Goal: Task Accomplishment & Management: Use online tool/utility

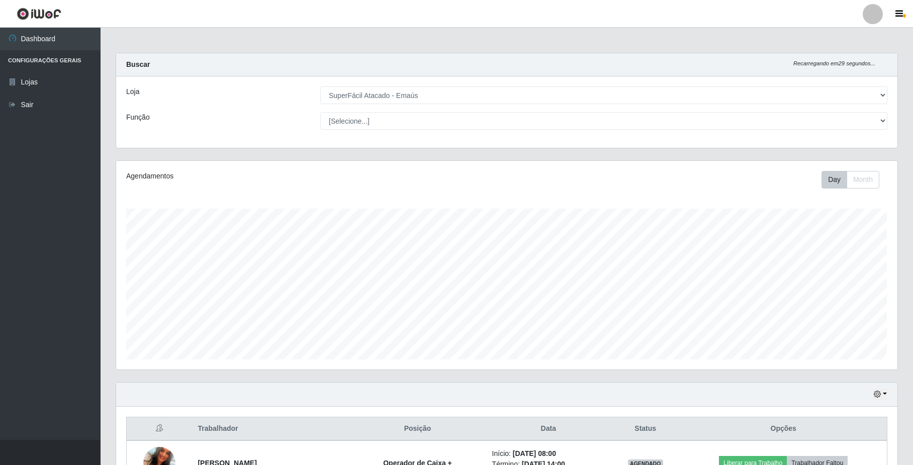
select select "407"
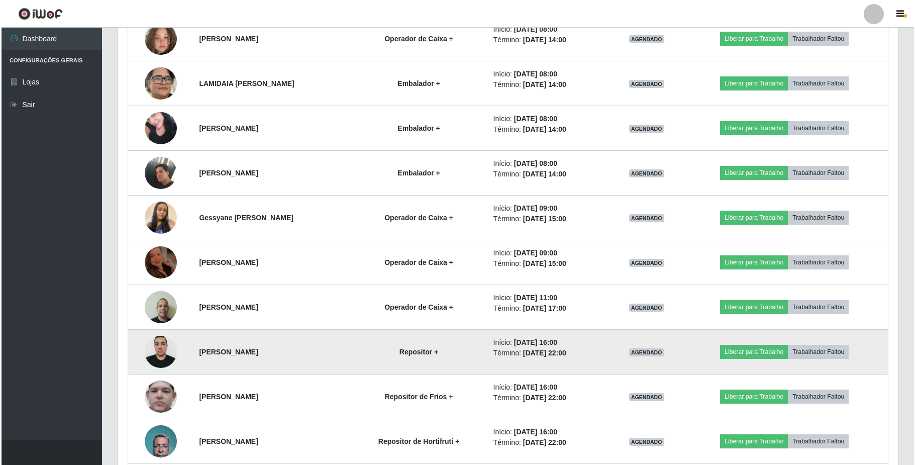
scroll to position [201, 0]
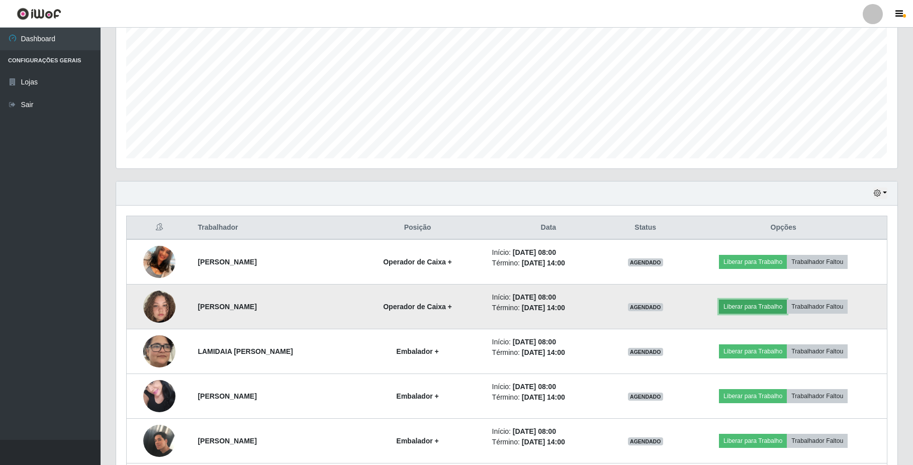
click at [738, 306] on button "Liberar para Trabalho" at bounding box center [753, 307] width 68 height 14
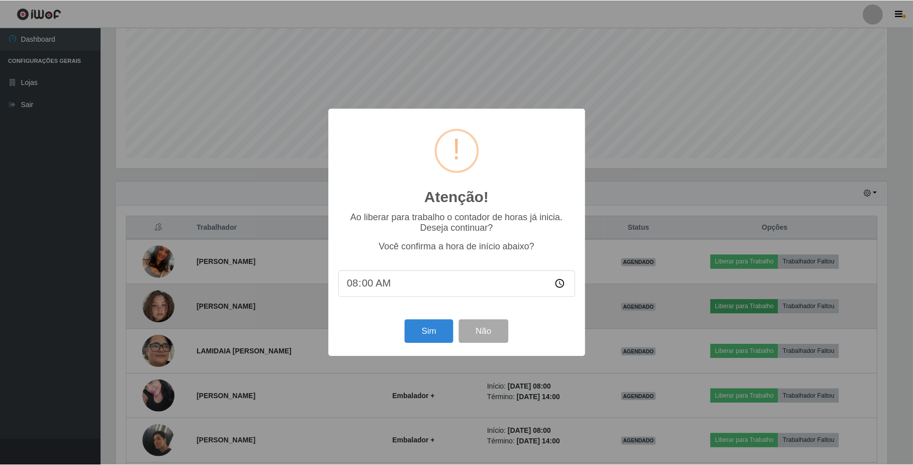
scroll to position [209, 773]
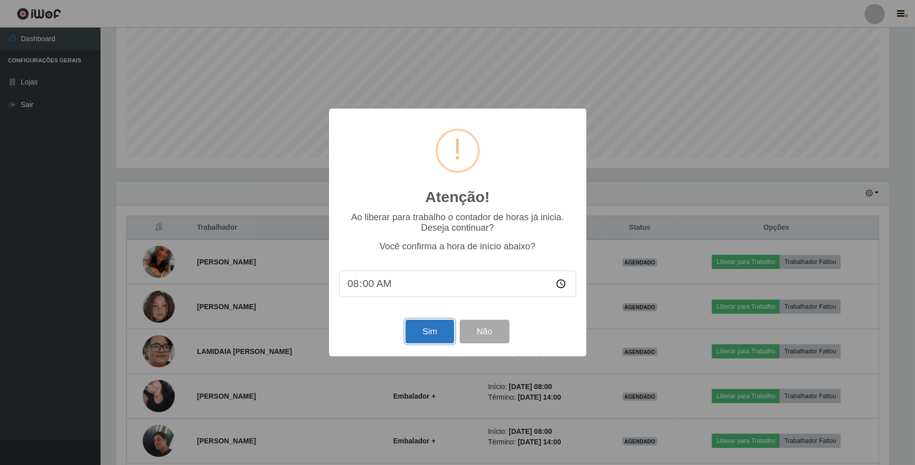
click at [437, 332] on button "Sim" at bounding box center [430, 332] width 49 height 24
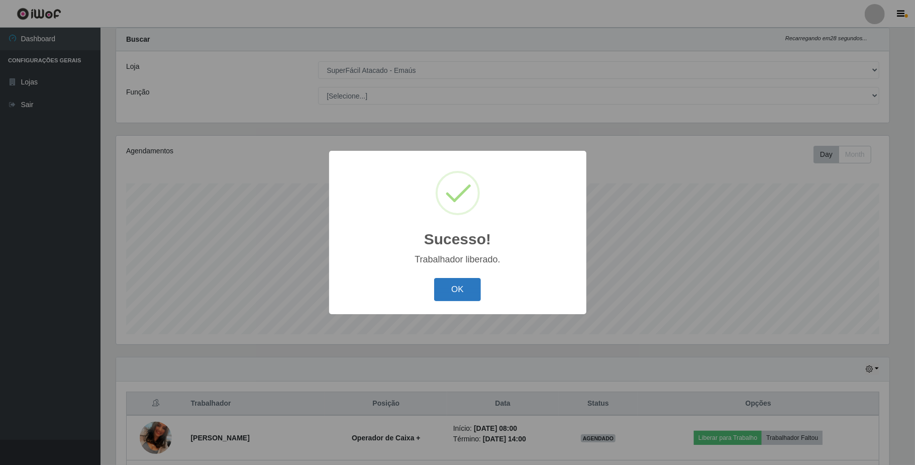
click at [455, 289] on button "OK" at bounding box center [457, 290] width 47 height 24
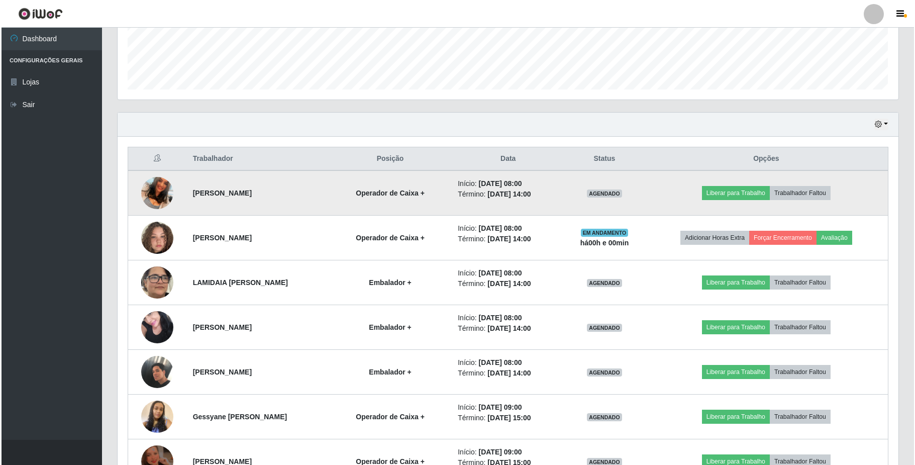
scroll to position [294, 0]
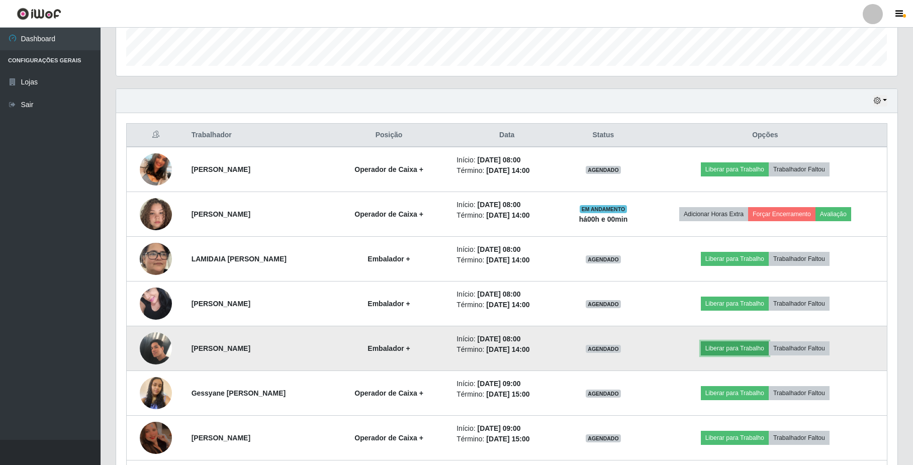
click at [724, 349] on button "Liberar para Trabalho" at bounding box center [735, 348] width 68 height 14
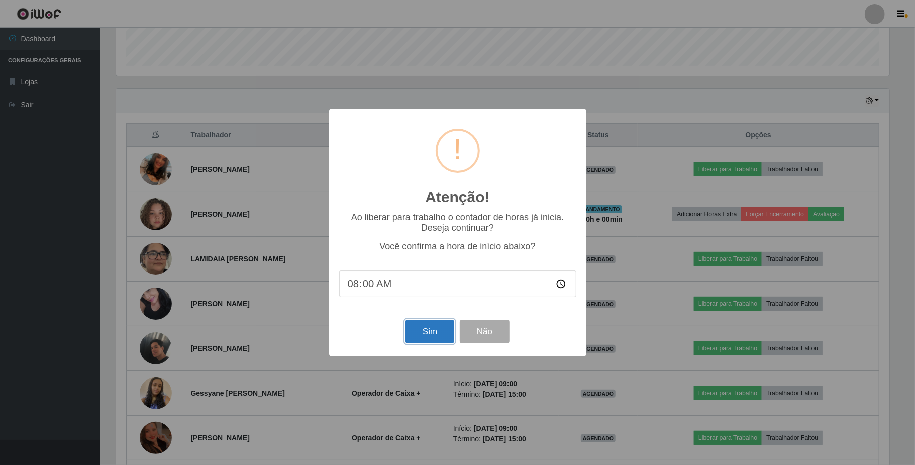
click at [424, 333] on button "Sim" at bounding box center [430, 332] width 49 height 24
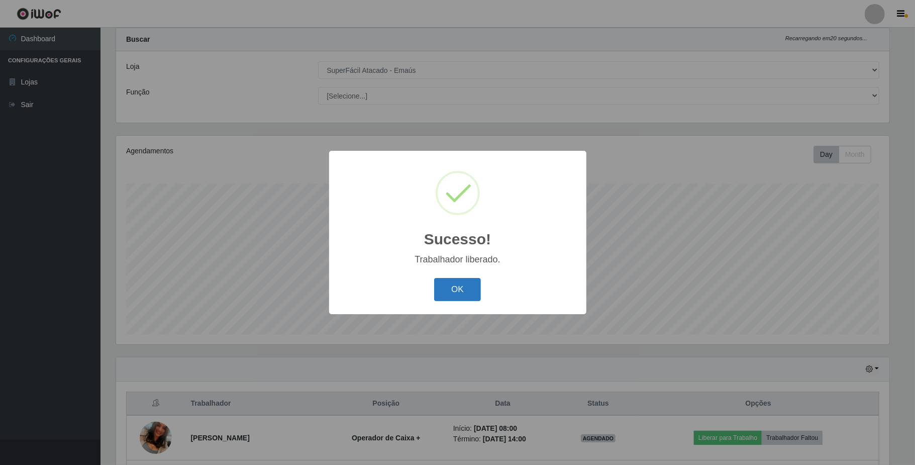
click at [455, 285] on button "OK" at bounding box center [457, 290] width 47 height 24
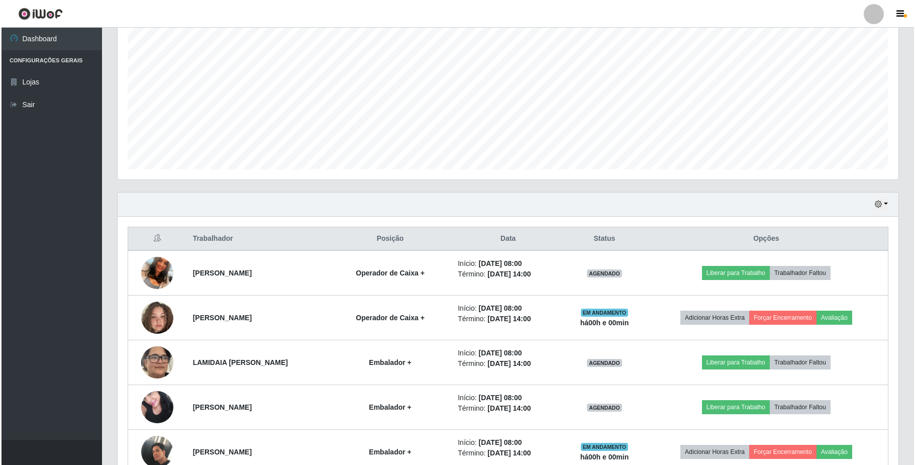
scroll to position [226, 0]
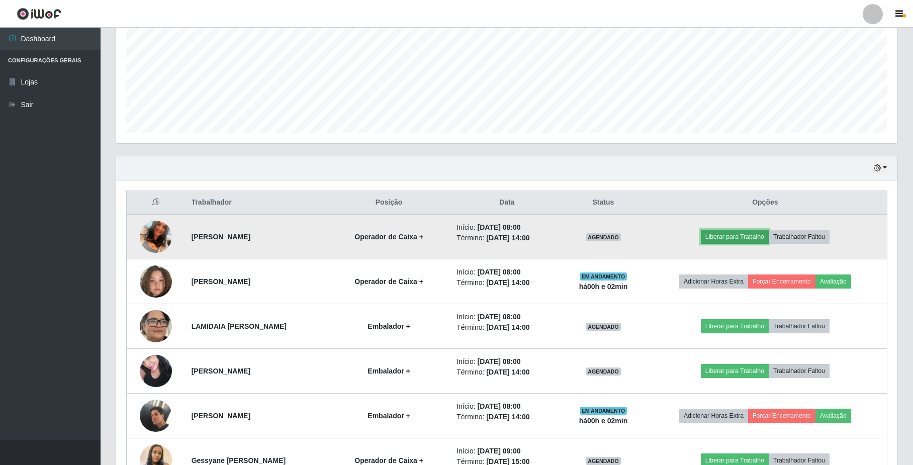
click at [728, 233] on button "Liberar para Trabalho" at bounding box center [735, 237] width 68 height 14
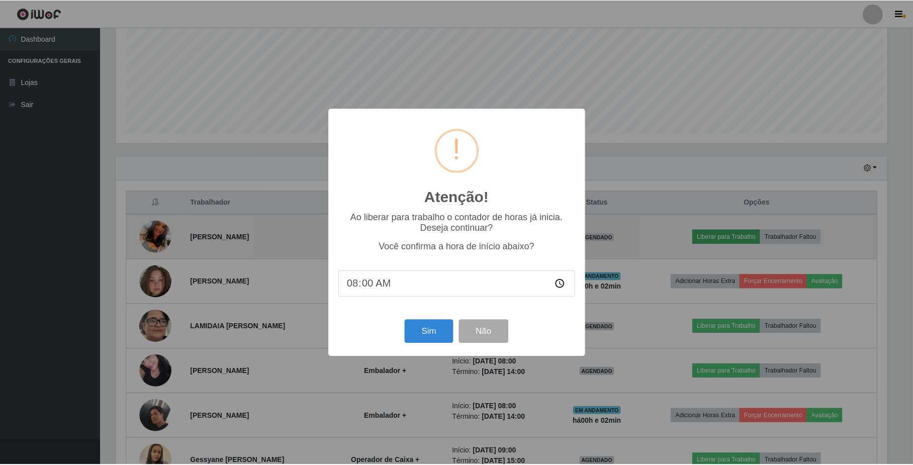
scroll to position [209, 773]
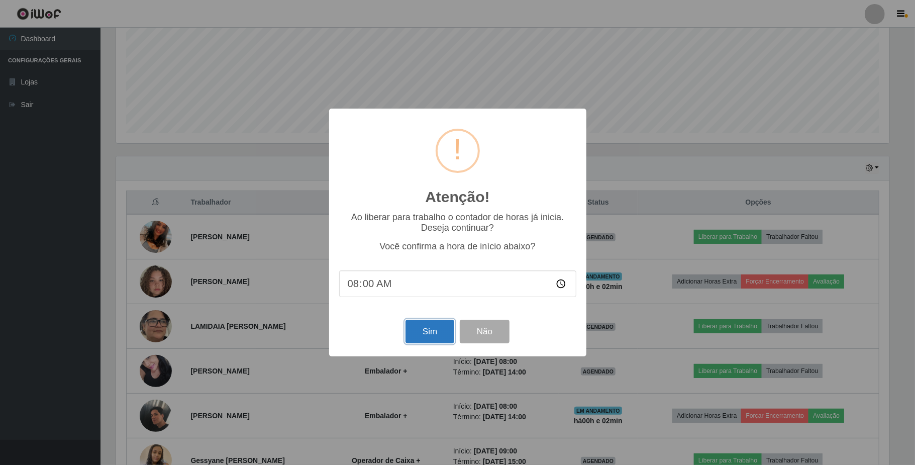
click at [425, 332] on button "Sim" at bounding box center [430, 332] width 49 height 24
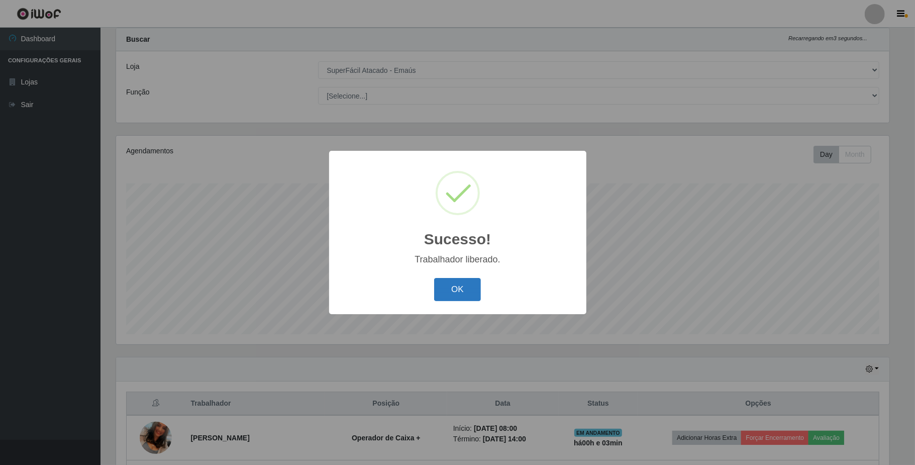
click at [465, 290] on button "OK" at bounding box center [457, 290] width 47 height 24
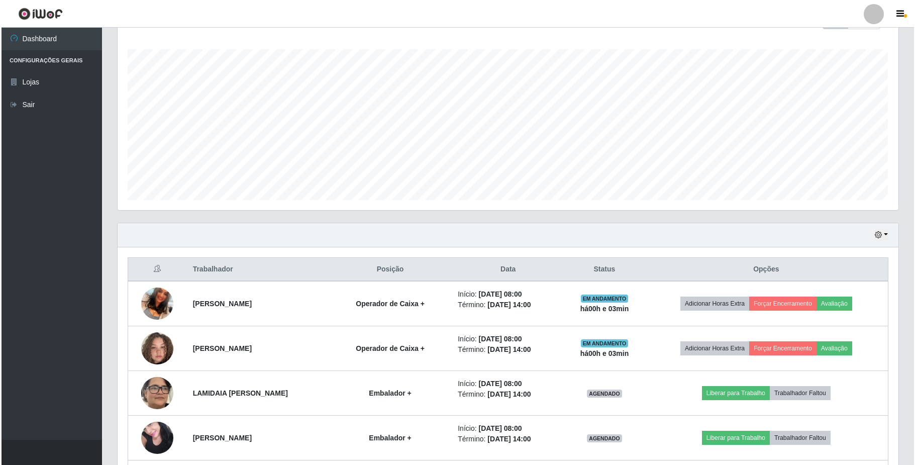
scroll to position [226, 0]
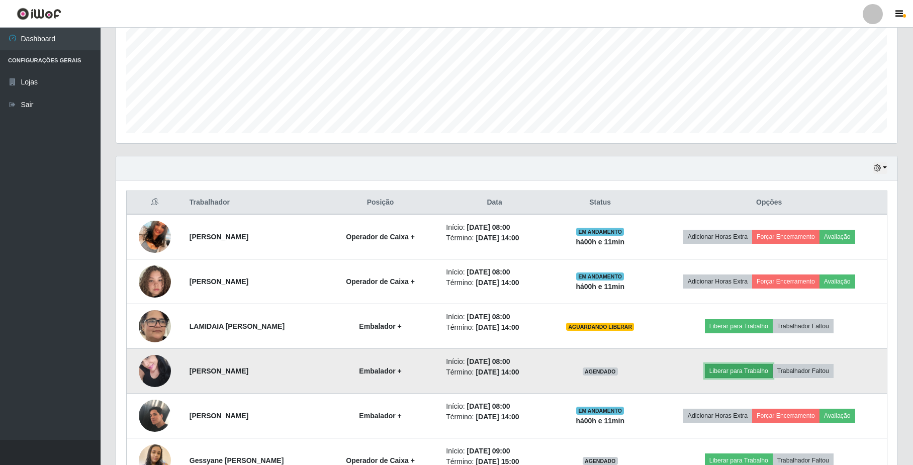
click at [746, 372] on button "Liberar para Trabalho" at bounding box center [739, 371] width 68 height 14
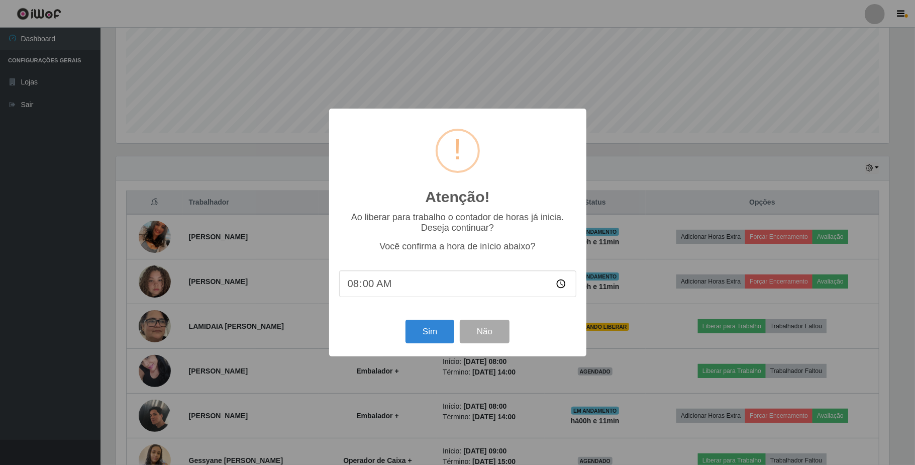
click at [565, 286] on input "08:00" at bounding box center [457, 283] width 237 height 27
type input "08:10"
click at [429, 332] on button "Sim" at bounding box center [430, 332] width 49 height 24
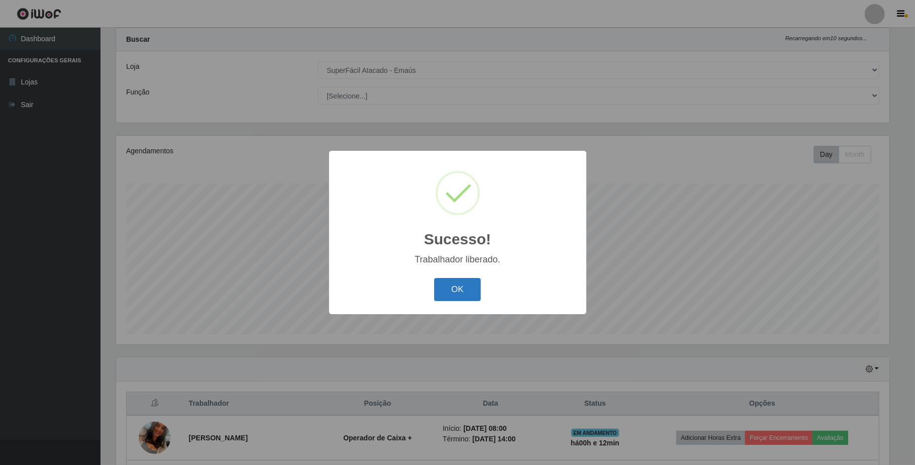
click at [447, 293] on button "OK" at bounding box center [457, 290] width 47 height 24
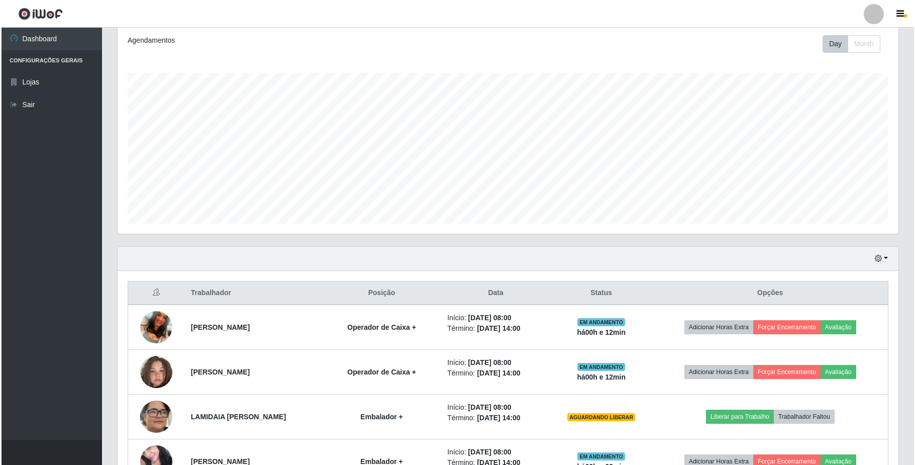
scroll to position [159, 0]
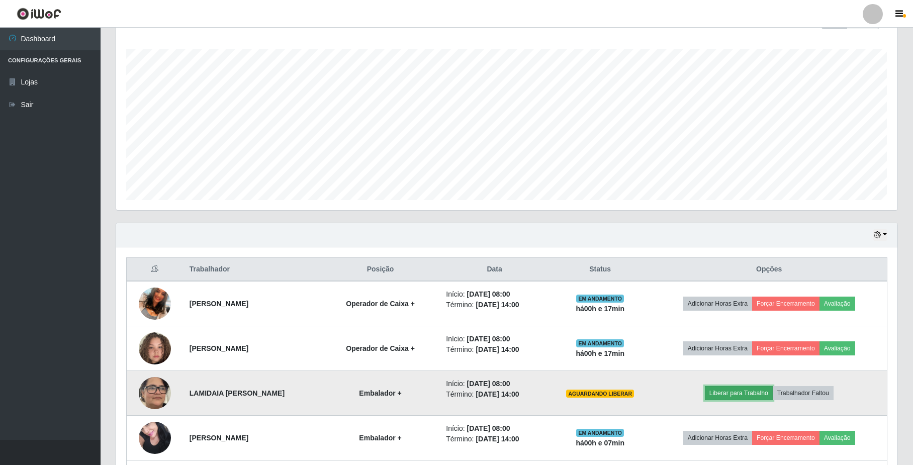
click at [730, 398] on button "Liberar para Trabalho" at bounding box center [739, 393] width 68 height 14
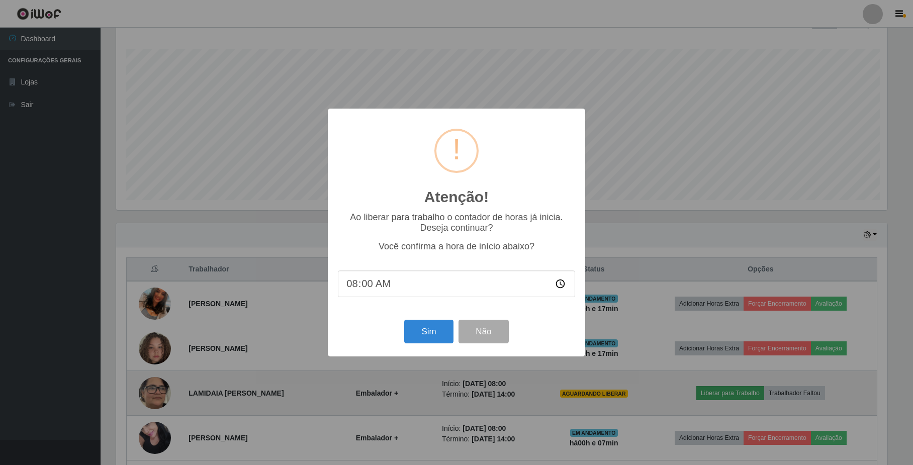
scroll to position [209, 773]
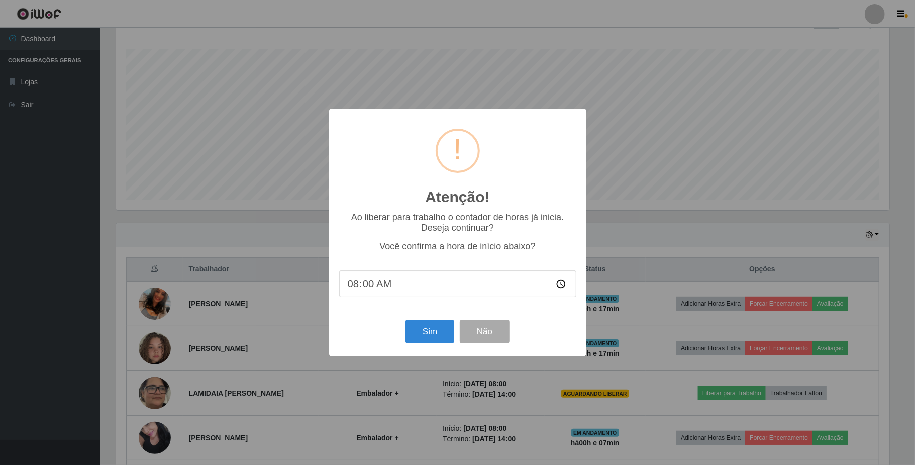
click at [557, 285] on input "08:00" at bounding box center [457, 283] width 237 height 27
type input "08:15"
click at [439, 336] on button "Sim" at bounding box center [430, 332] width 49 height 24
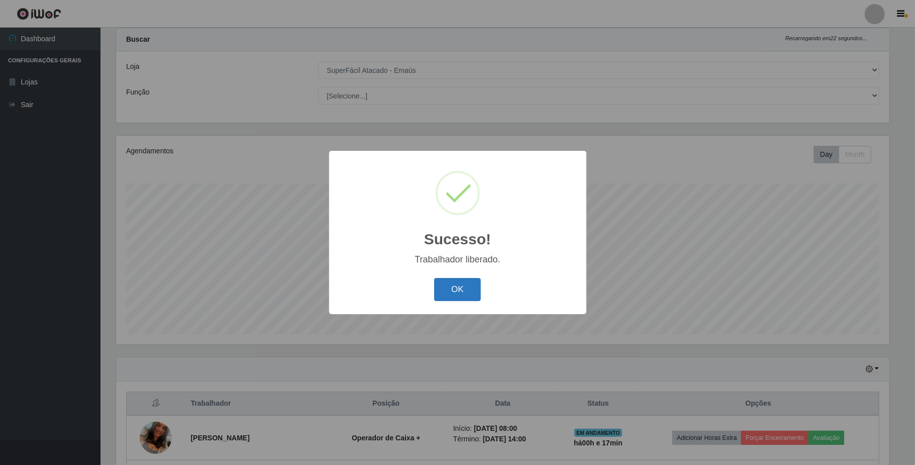
click at [458, 300] on button "OK" at bounding box center [457, 290] width 47 height 24
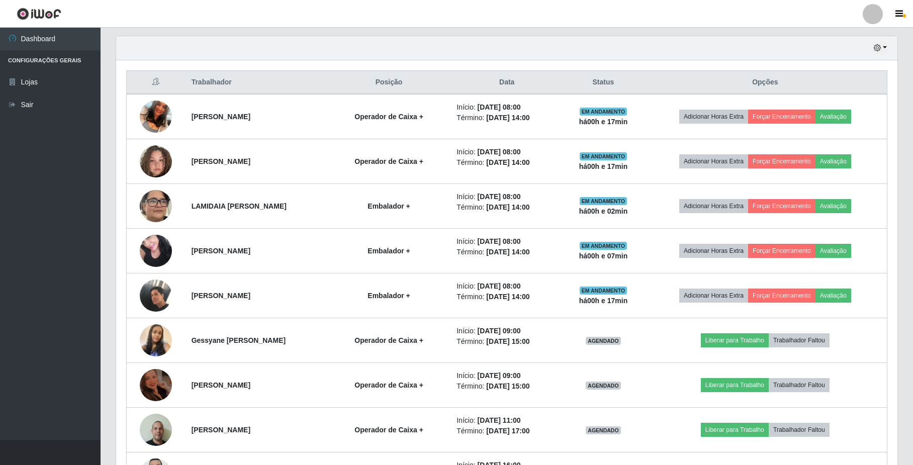
scroll to position [360, 0]
